Goal: Task Accomplishment & Management: Manage account settings

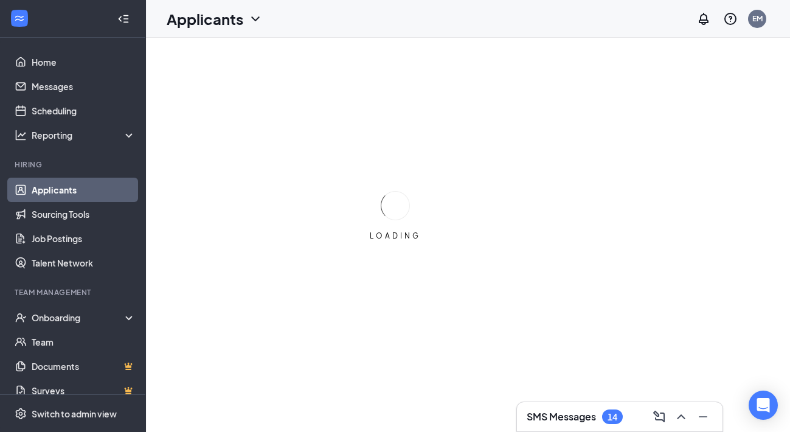
click at [303, 414] on h3 "SMS Messages" at bounding box center [561, 416] width 69 height 13
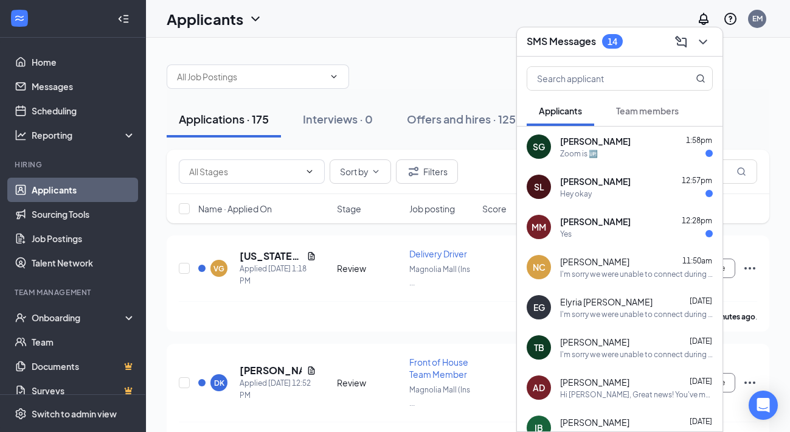
click at [303, 152] on div "Zoom is 🆙" at bounding box center [636, 153] width 153 height 10
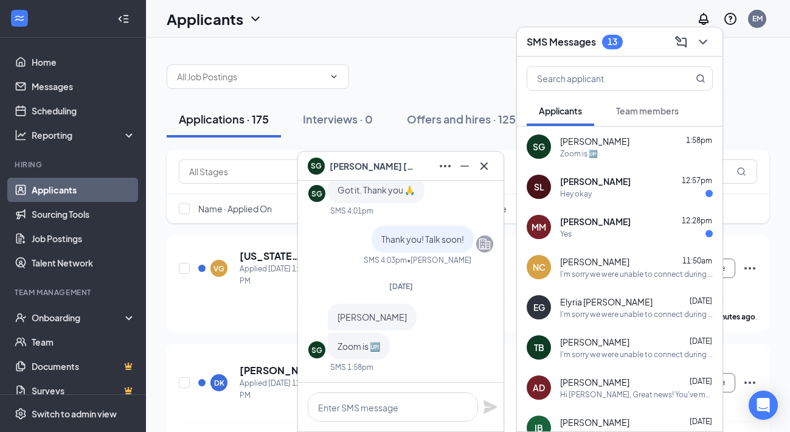
click at [303, 189] on div "Hey okay" at bounding box center [636, 194] width 153 height 10
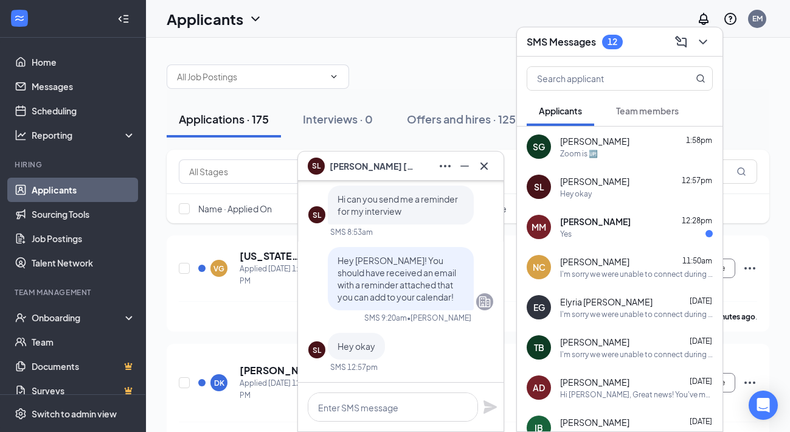
click at [303, 230] on div "Yes" at bounding box center [636, 234] width 153 height 10
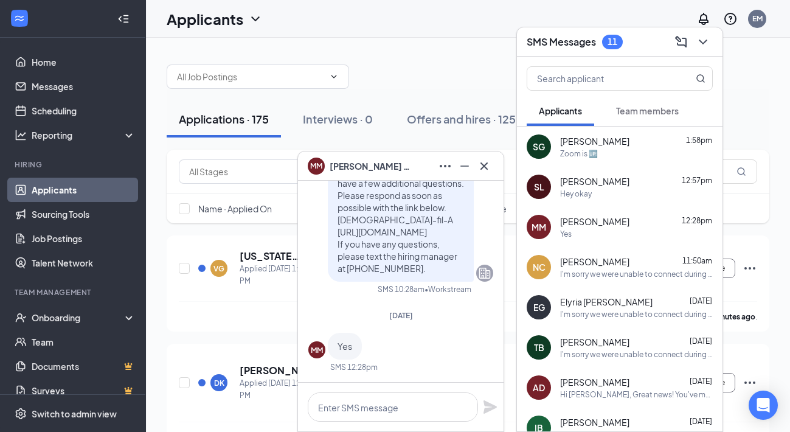
click at [303, 152] on div "Zoom is 🆙" at bounding box center [636, 153] width 153 height 10
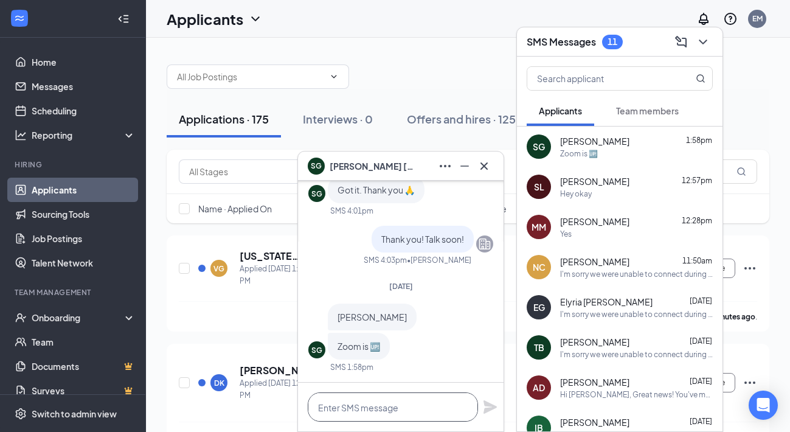
click at [303, 405] on textarea at bounding box center [393, 406] width 170 height 29
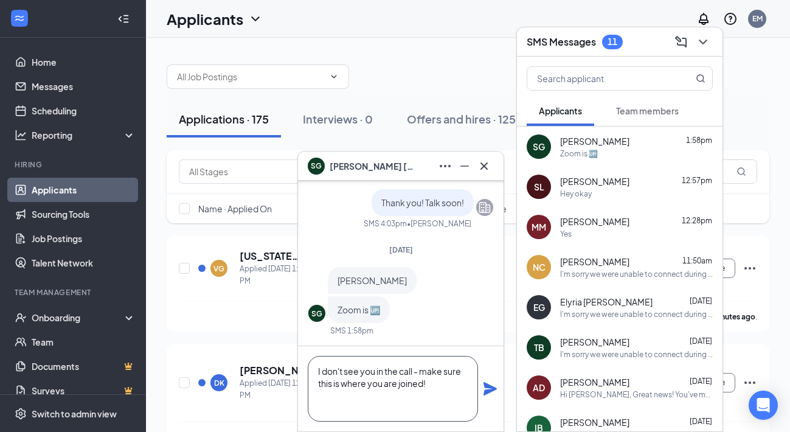
paste textarea "[URL][DOMAIN_NAME][SECURITY_DATA]"
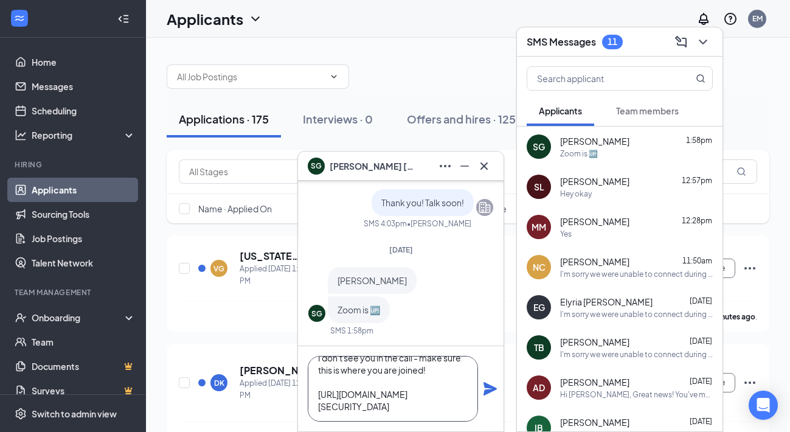
type textarea "I don't see you in the call - make sure this is where you are joined! [URL][DOM…"
click at [303, 391] on icon "Plane" at bounding box center [490, 388] width 13 height 13
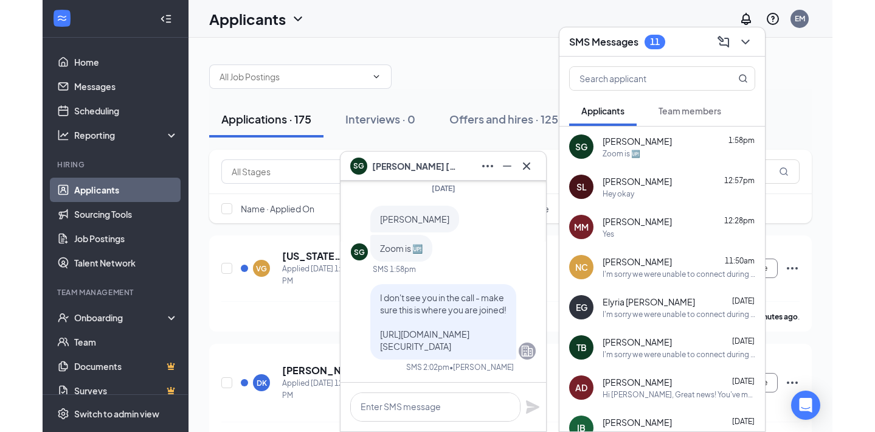
scroll to position [0, 0]
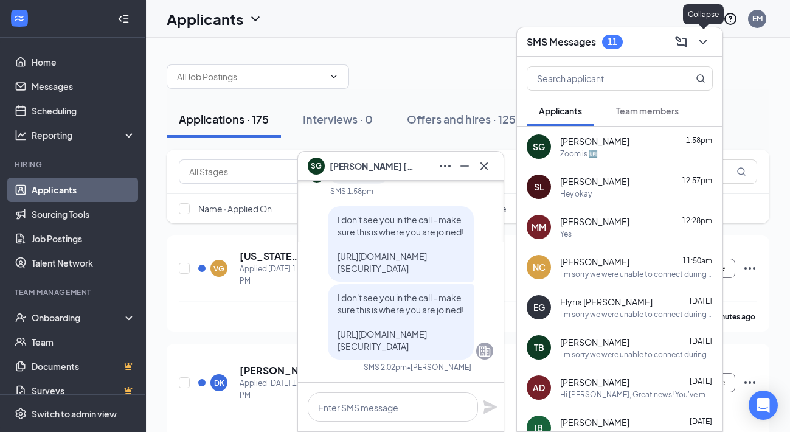
click at [303, 42] on icon "ChevronDown" at bounding box center [703, 42] width 15 height 15
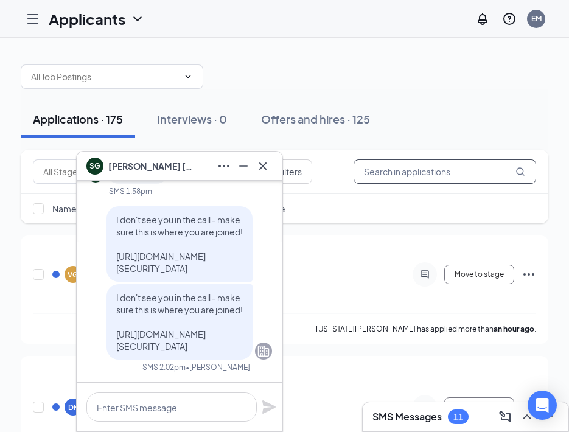
click at [303, 172] on input "text" at bounding box center [444, 171] width 182 height 24
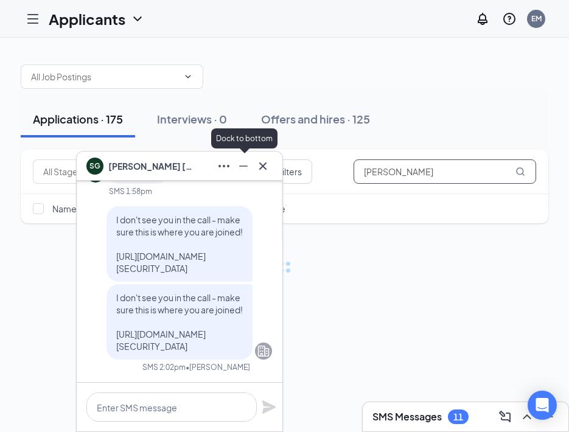
type input "[PERSON_NAME]"
click at [240, 165] on icon "Minimize" at bounding box center [243, 165] width 9 height 1
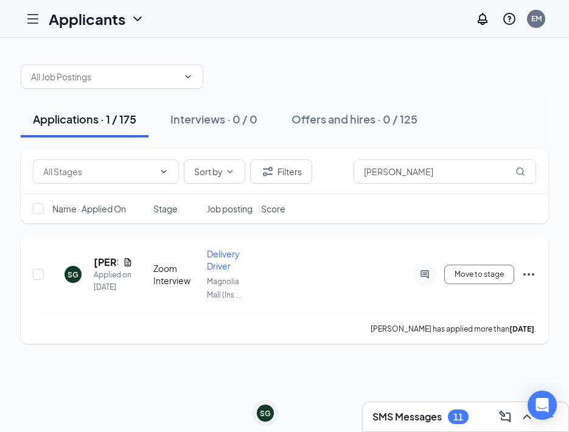
click at [105, 269] on h5 "[PERSON_NAME]" at bounding box center [106, 261] width 24 height 13
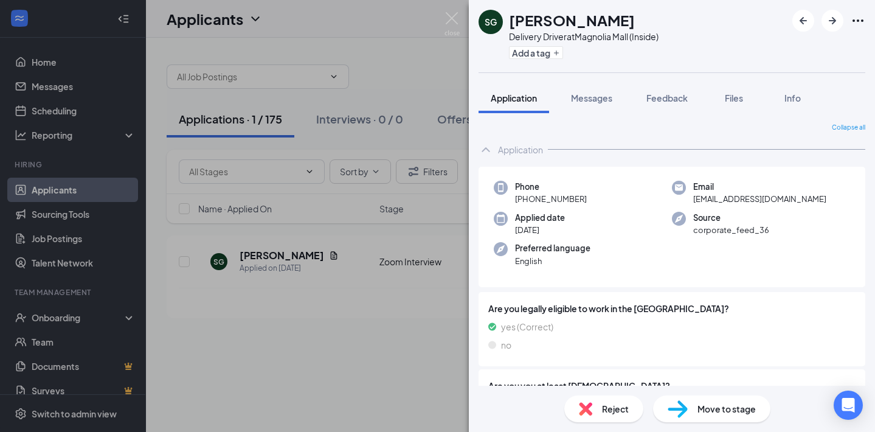
click at [303, 404] on span "Move to stage" at bounding box center [727, 408] width 58 height 13
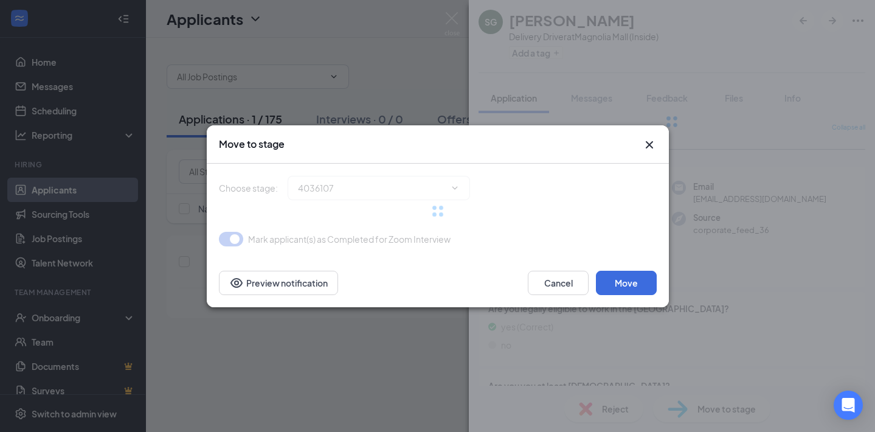
type input "In-Person Interview (next stage)"
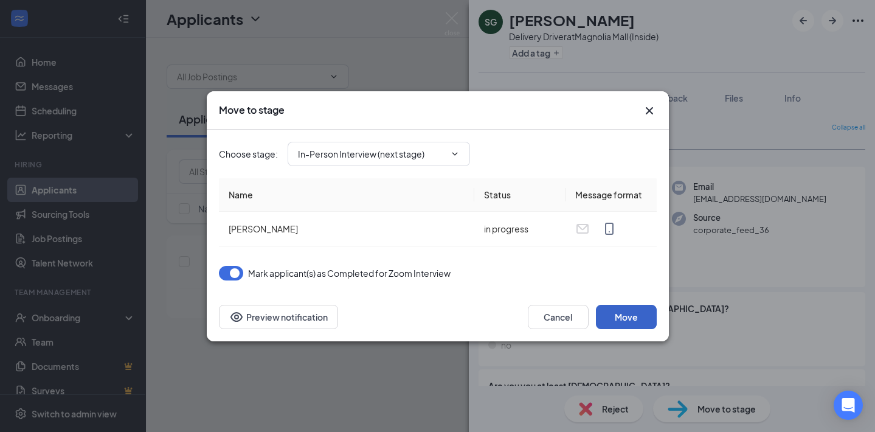
click at [303, 314] on button "Move" at bounding box center [626, 317] width 61 height 24
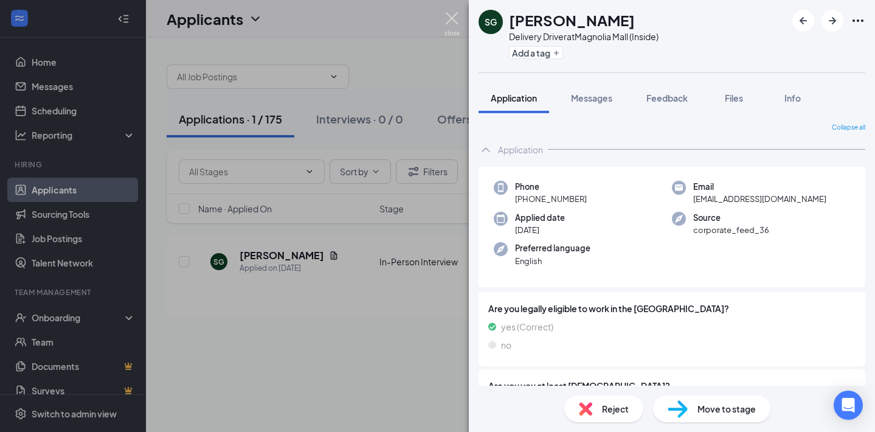
click at [303, 24] on img at bounding box center [452, 24] width 15 height 24
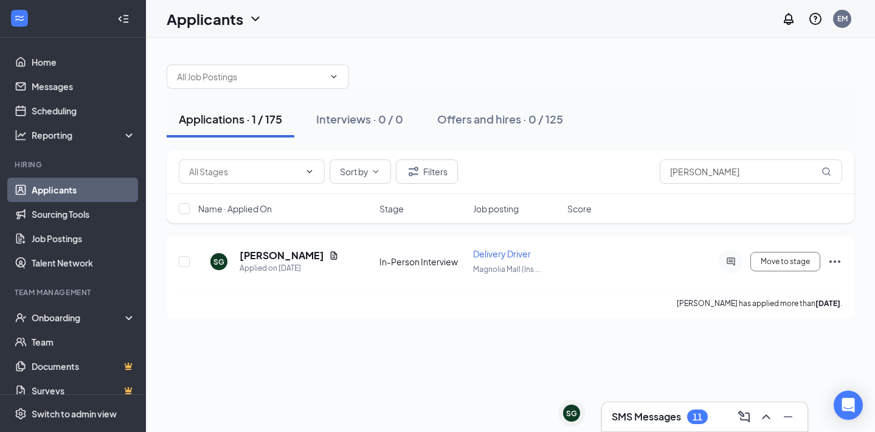
click at [86, 187] on link "Applicants" at bounding box center [84, 190] width 104 height 24
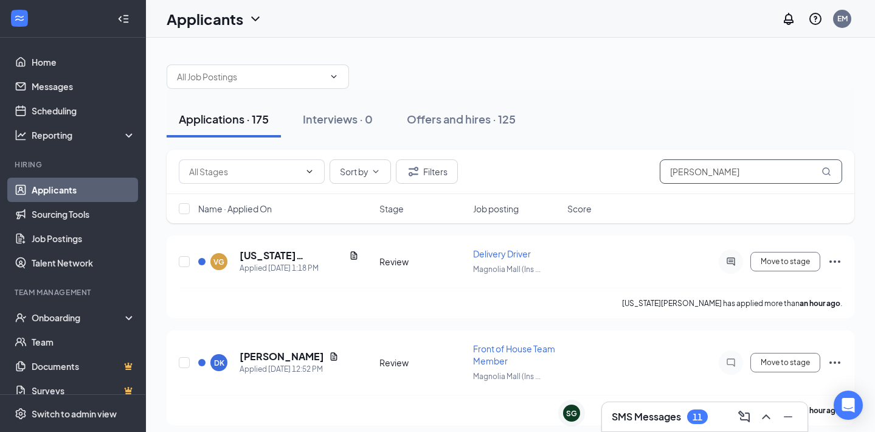
click at [303, 171] on input "[PERSON_NAME]" at bounding box center [751, 171] width 182 height 24
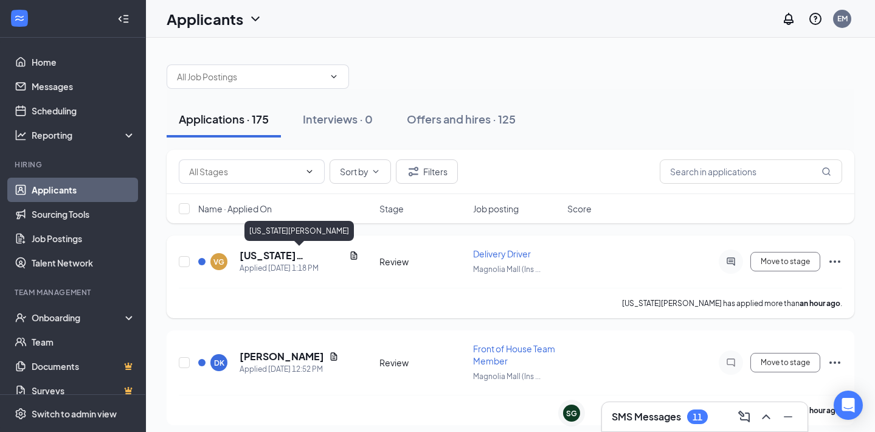
click at [279, 253] on h5 "[US_STATE][PERSON_NAME]" at bounding box center [292, 255] width 105 height 13
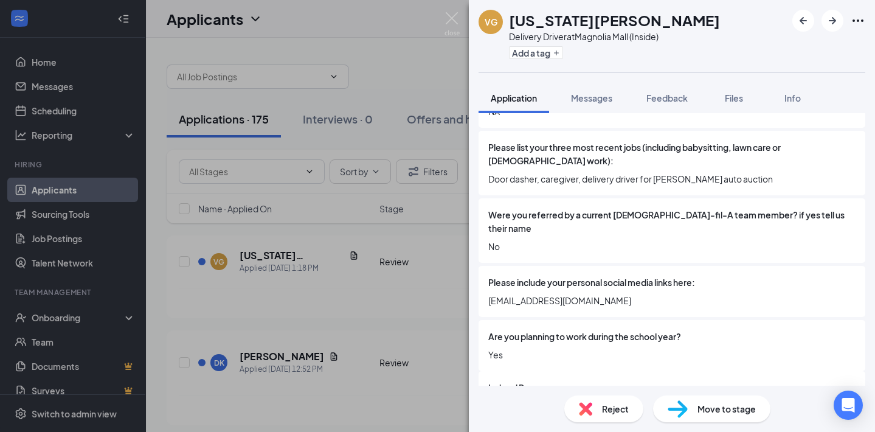
scroll to position [696, 0]
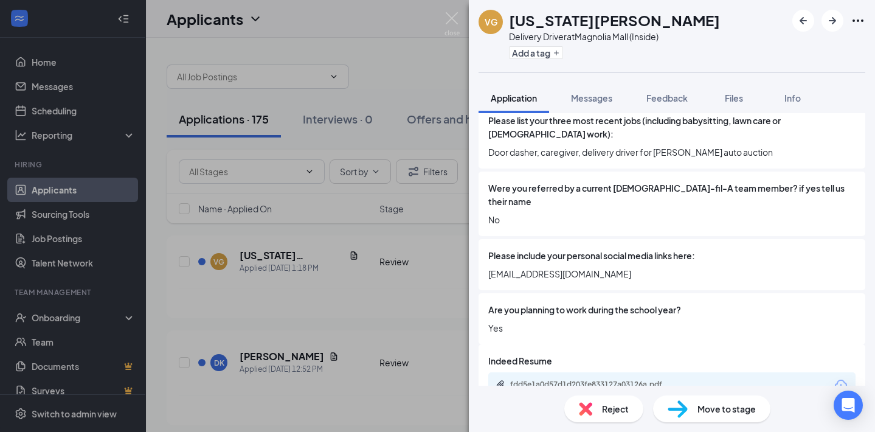
click at [303, 400] on div "Move to stage" at bounding box center [711, 408] width 117 height 27
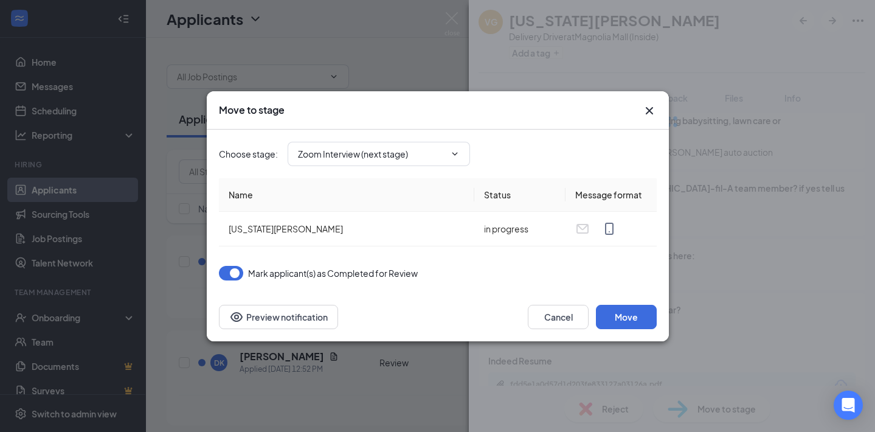
scroll to position [691, 0]
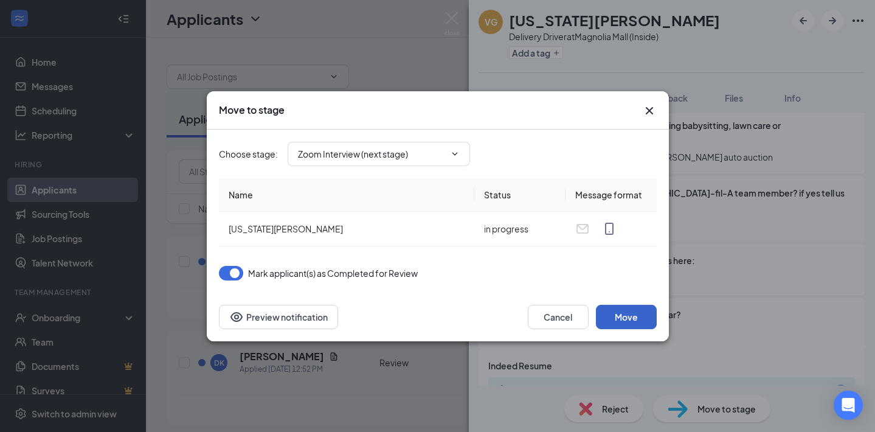
click at [303, 317] on button "Move" at bounding box center [626, 317] width 61 height 24
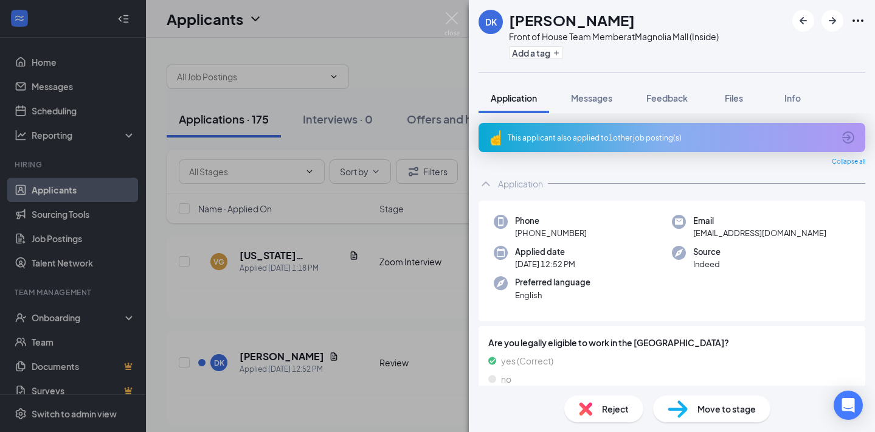
click at [303, 137] on div "This applicant also applied to 1 other job posting(s)" at bounding box center [671, 138] width 326 height 10
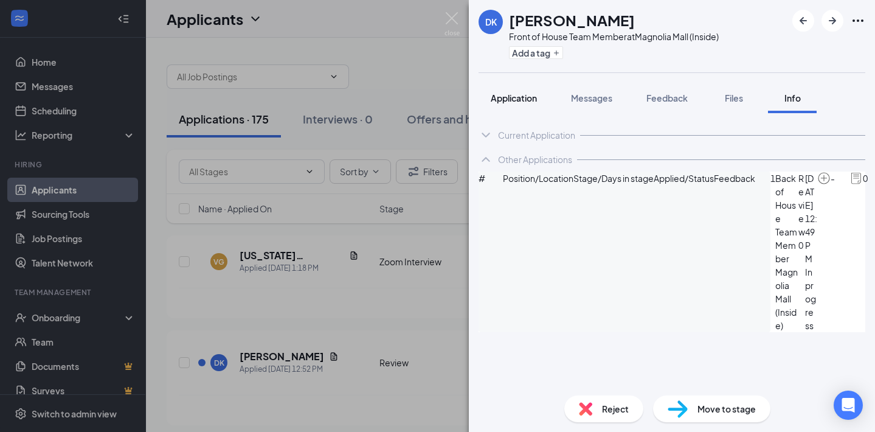
click at [303, 100] on span "Application" at bounding box center [514, 97] width 46 height 11
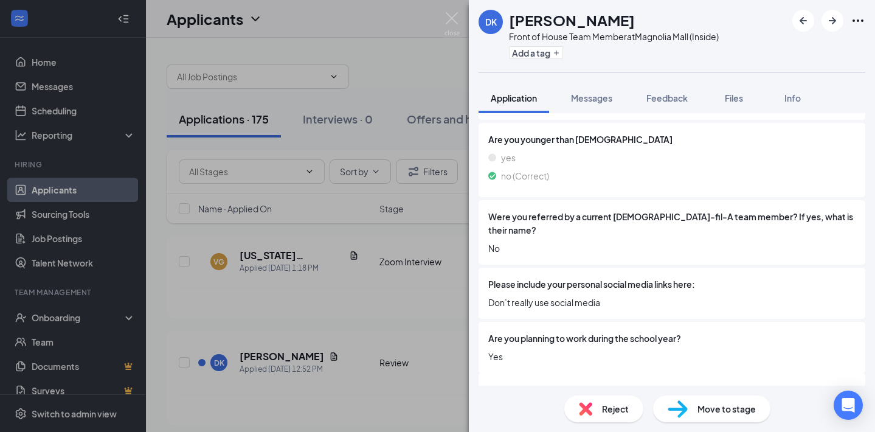
scroll to position [975, 0]
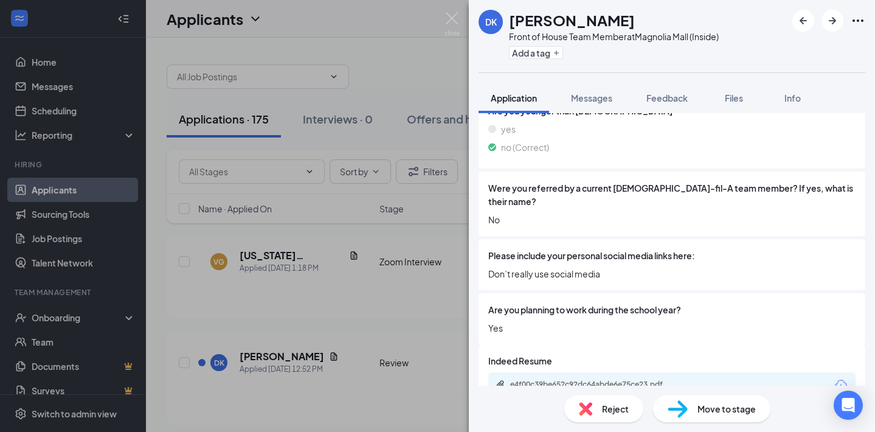
click at [303, 412] on span "Move to stage" at bounding box center [727, 408] width 58 height 13
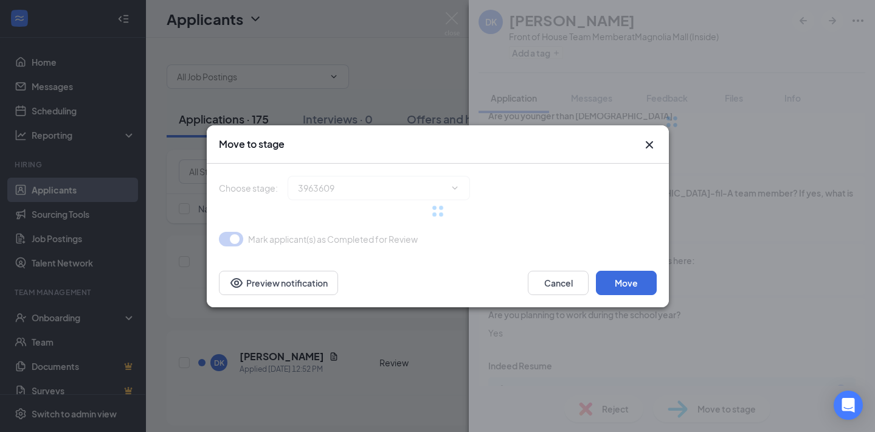
type input "Zoom Interview (next stage)"
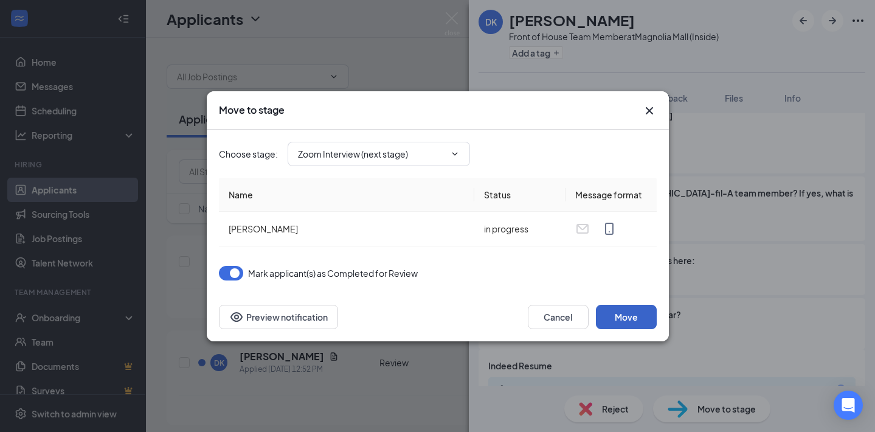
click at [303, 314] on button "Move" at bounding box center [626, 317] width 61 height 24
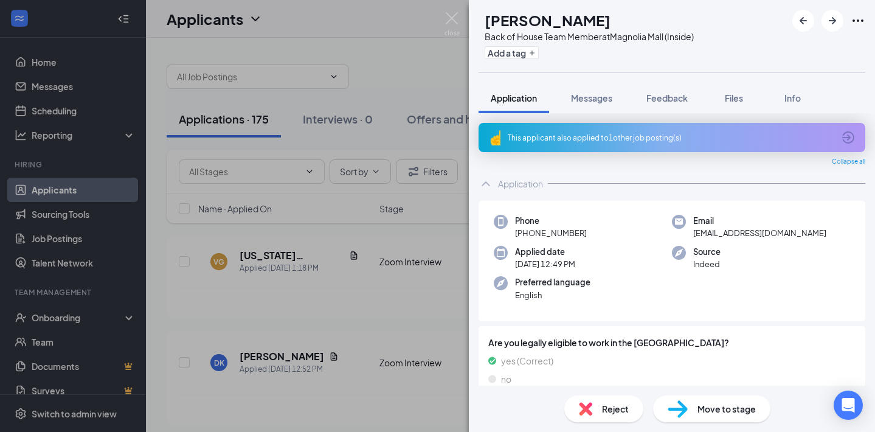
scroll to position [3, 0]
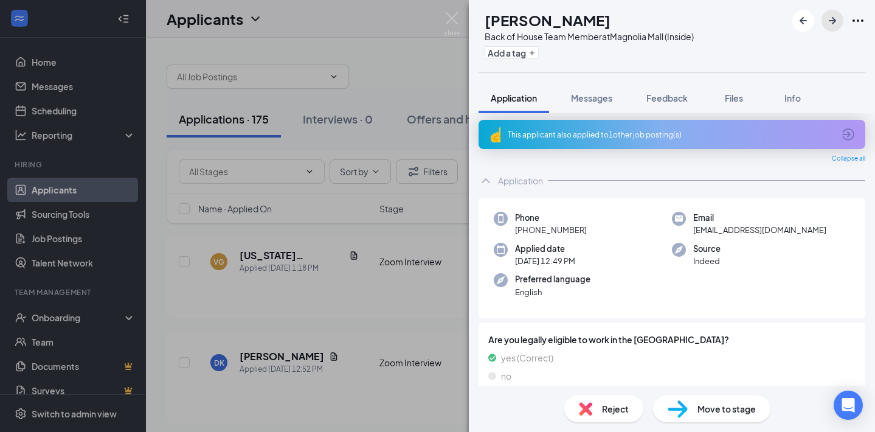
click at [303, 15] on icon "ArrowRight" at bounding box center [832, 20] width 15 height 15
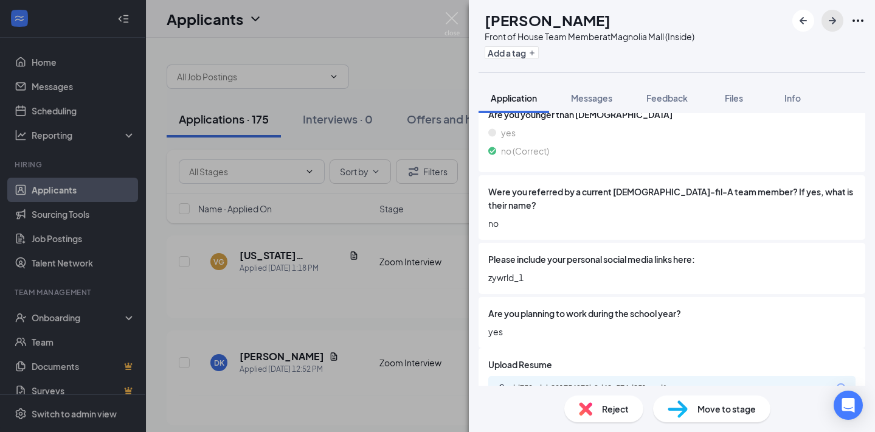
scroll to position [941, 0]
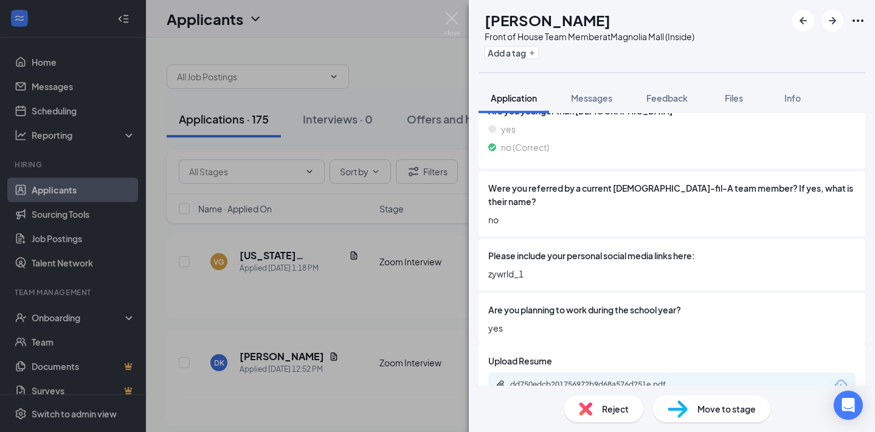
click at [303, 267] on span "zywrld_1" at bounding box center [671, 273] width 367 height 13
copy span "zywrld_1"
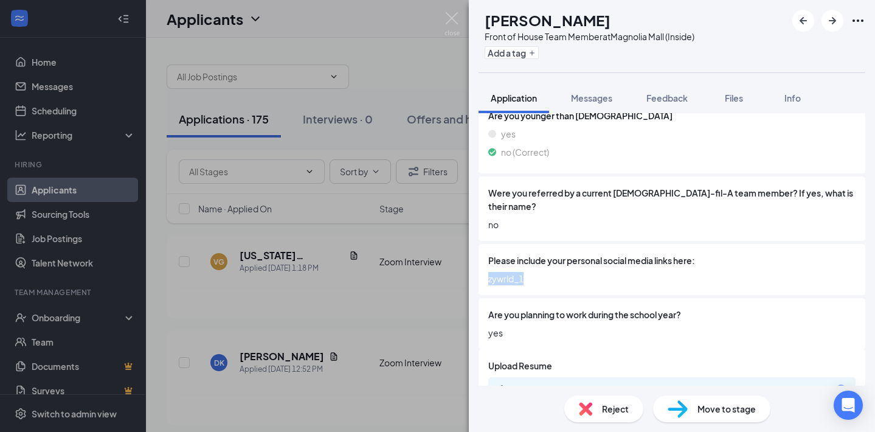
click at [303, 272] on span "zywrld_1" at bounding box center [671, 278] width 367 height 13
click at [303, 403] on span "Move to stage" at bounding box center [727, 408] width 58 height 13
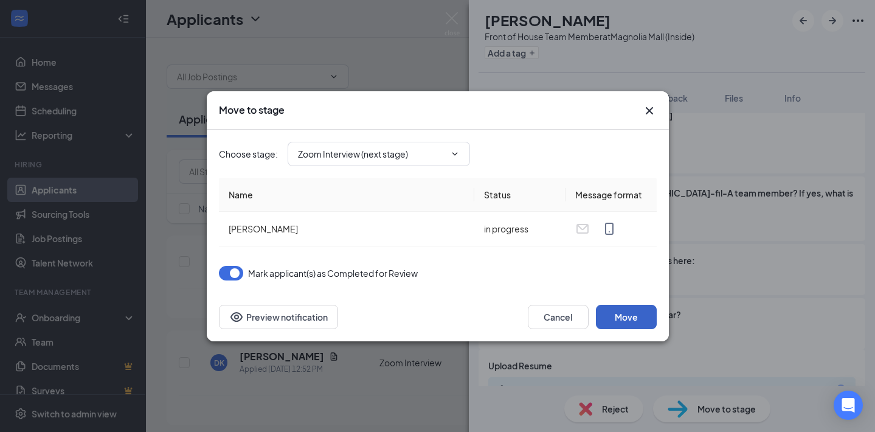
click at [303, 314] on button "Move" at bounding box center [626, 317] width 61 height 24
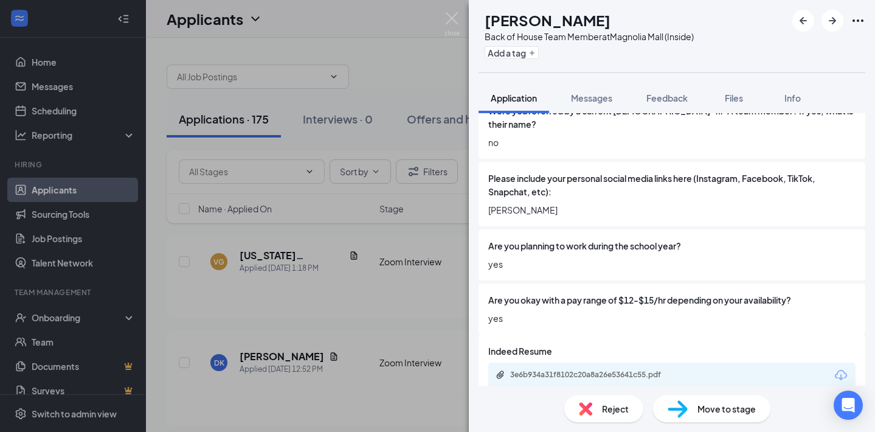
scroll to position [870, 0]
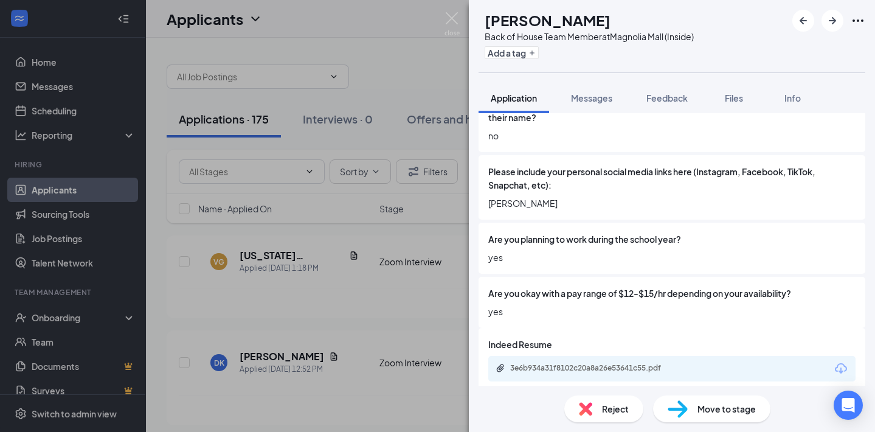
click at [303, 196] on span "[PERSON_NAME]" at bounding box center [671, 202] width 367 height 13
copy span "[PERSON_NAME]"
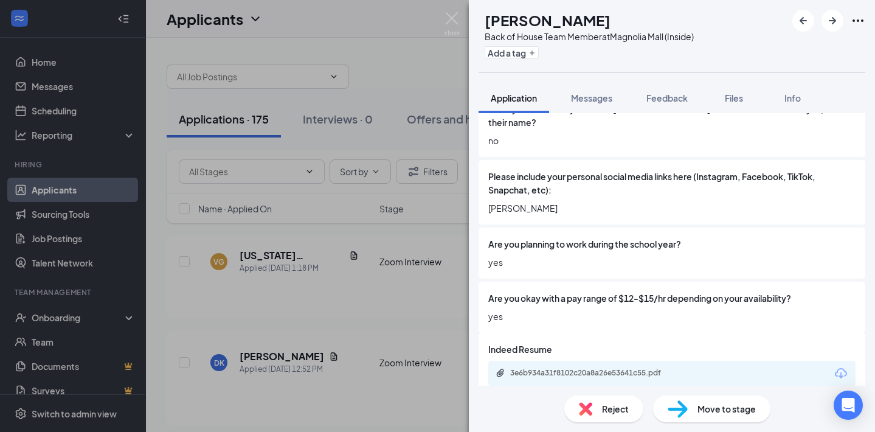
click at [303, 417] on div "Move to stage" at bounding box center [711, 408] width 117 height 27
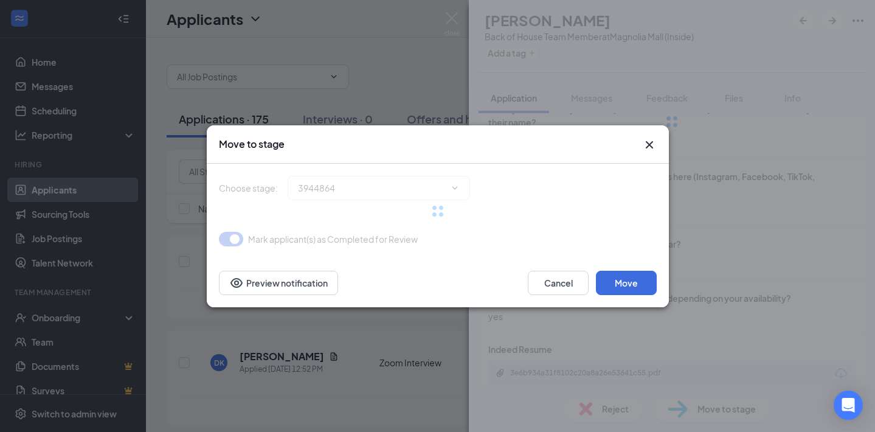
type input "Zoom Interview (next stage)"
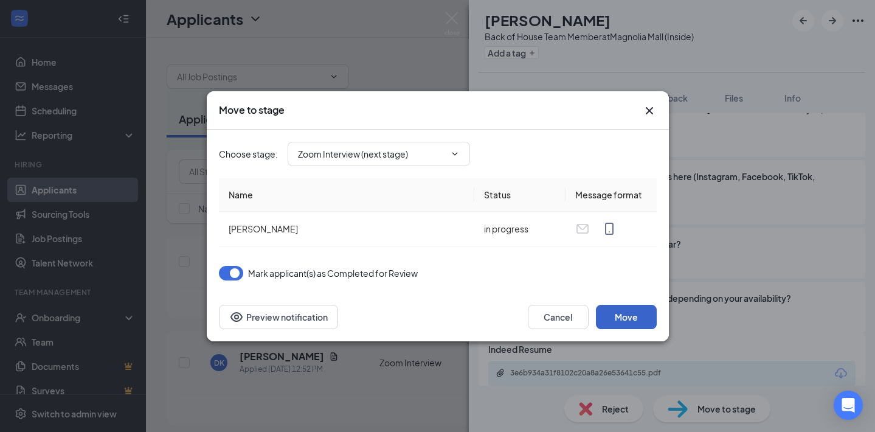
click at [303, 313] on button "Move" at bounding box center [626, 317] width 61 height 24
